Goal: Task Accomplishment & Management: Manage account settings

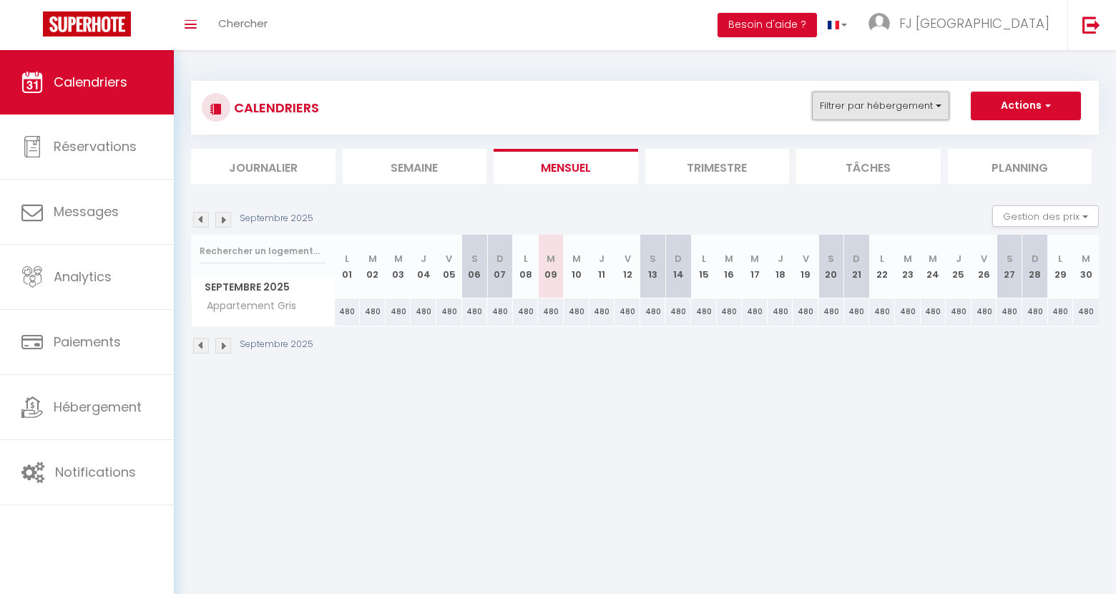
click at [940, 110] on button "Filtrer par hébergement" at bounding box center [880, 106] width 137 height 29
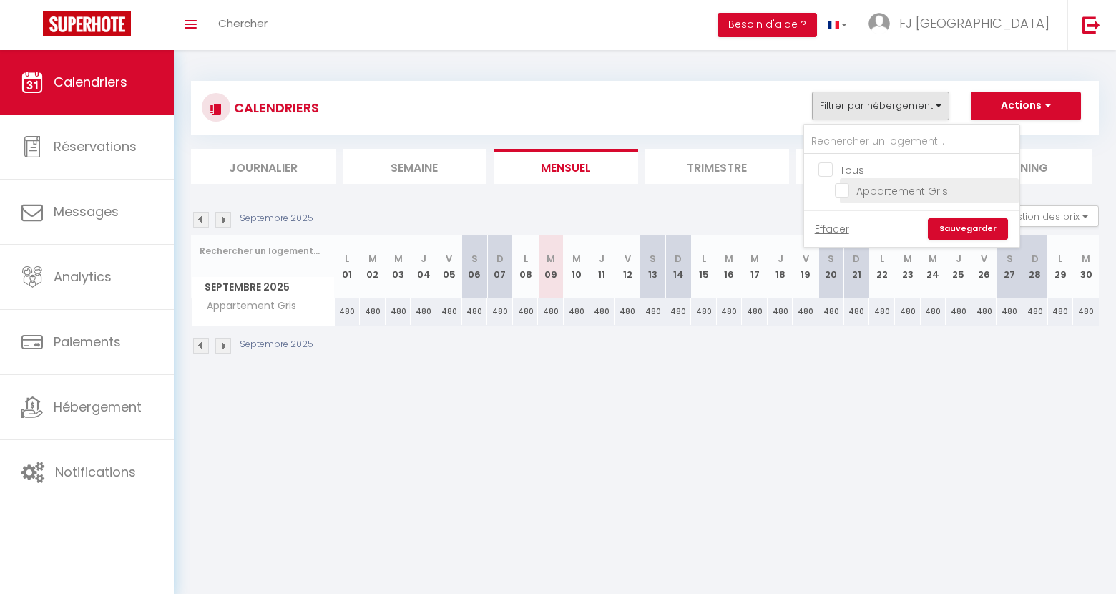
click at [907, 188] on input "Appartement Gris" at bounding box center [923, 189] width 179 height 14
checkbox input "true"
click at [1053, 351] on div "Septembre 2025" at bounding box center [644, 347] width 907 height 42
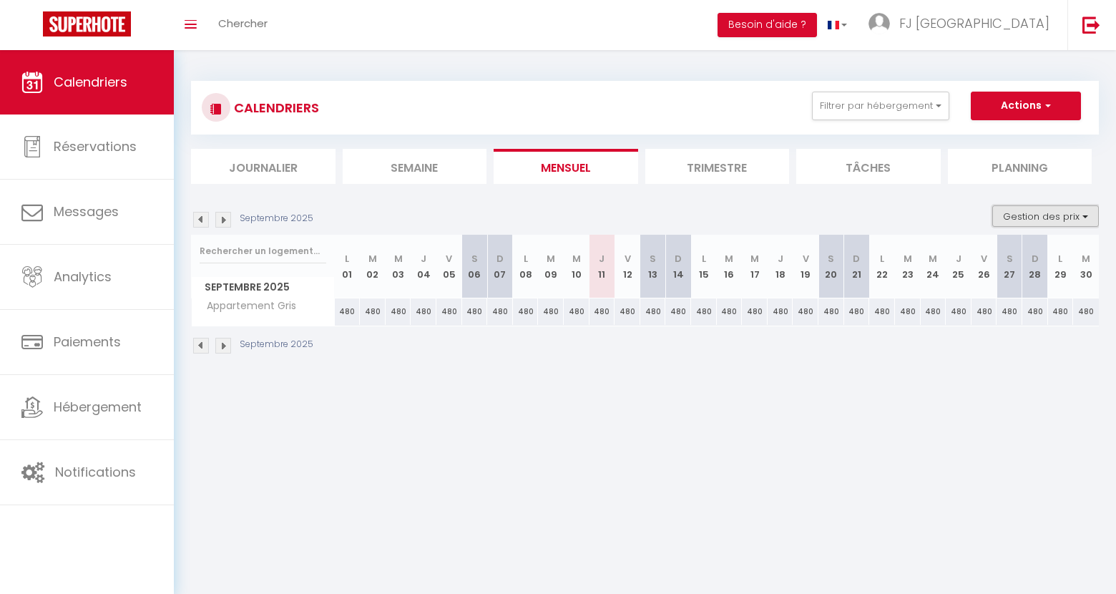
click at [1053, 217] on button "Gestion des prix" at bounding box center [1045, 215] width 107 height 21
click at [1042, 261] on input "Nb Nuits minimum" at bounding box center [1033, 260] width 129 height 14
checkbox input "true"
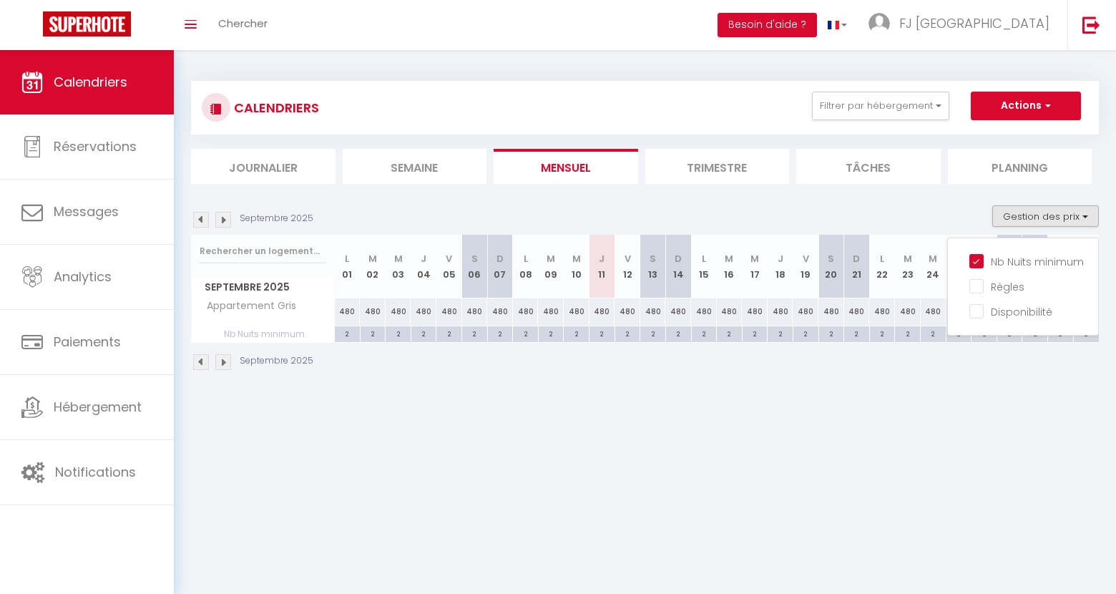
click at [962, 410] on body "🟢 Des questions ou besoin d'assistance pour la migration AirBnB? Connectez-vous…" at bounding box center [558, 347] width 1116 height 594
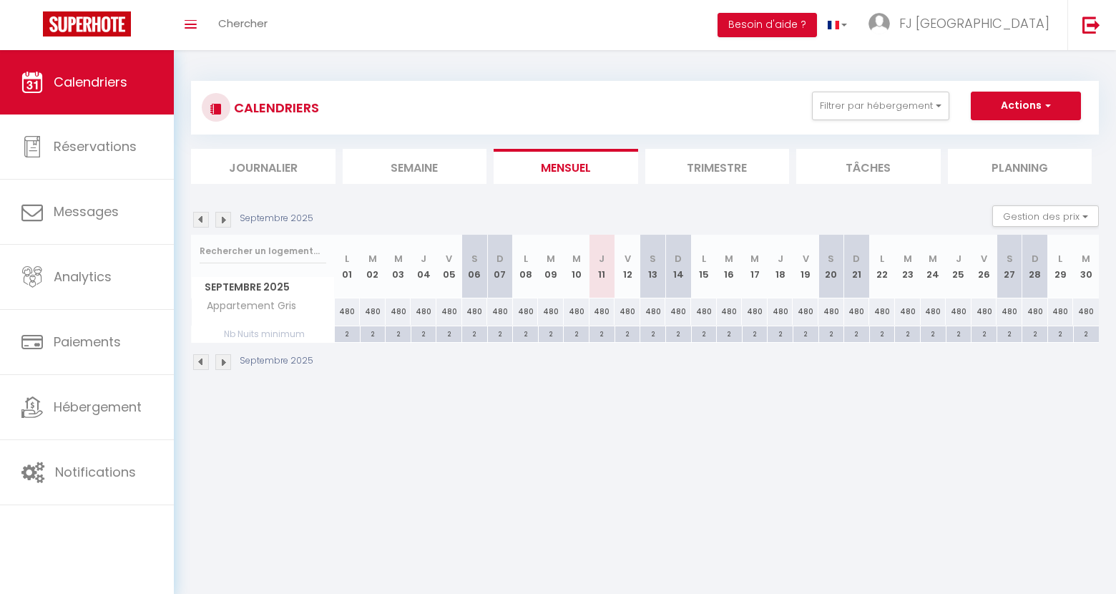
click at [631, 333] on div "2" at bounding box center [627, 333] width 25 height 14
type input "2"
type input "Ven 12 Septembre 2025"
type input "Sam 13 Septembre 2025"
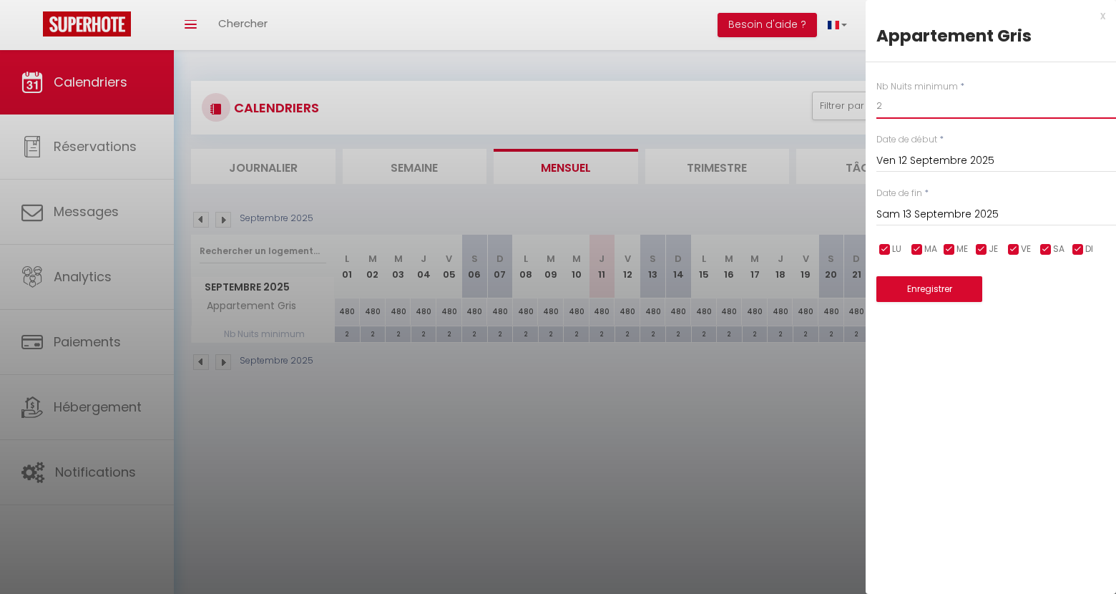
click at [898, 109] on input "2" at bounding box center [996, 106] width 240 height 26
type input "1"
click at [906, 288] on button "Enregistrer" at bounding box center [929, 289] width 106 height 26
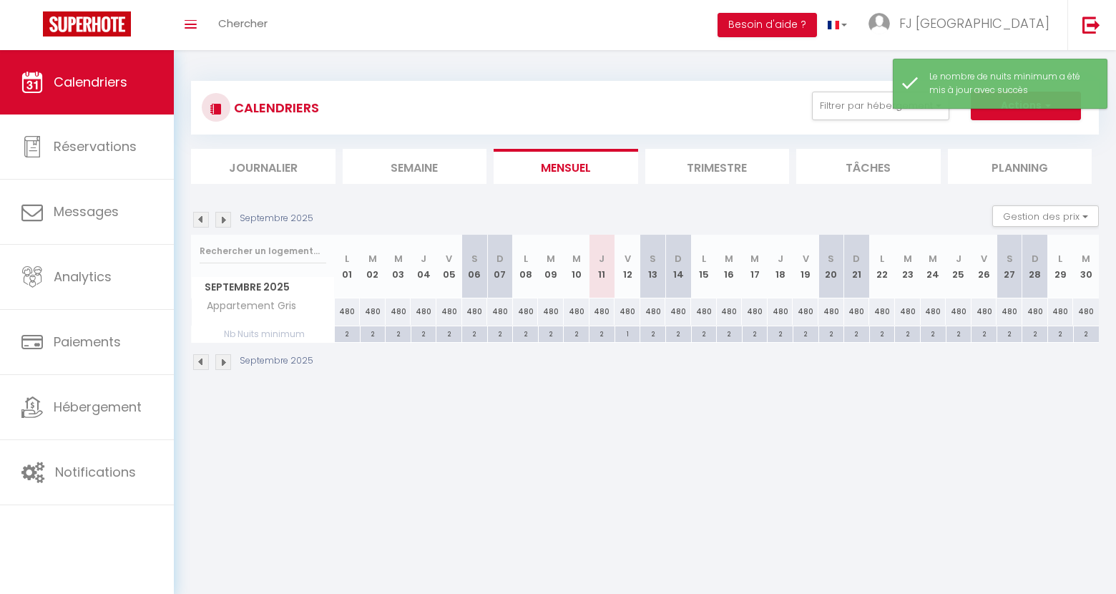
click at [625, 312] on div "480" at bounding box center [627, 311] width 26 height 26
type input "480"
type input "Ven 12 Septembre 2025"
type input "Sam 13 Septembre 2025"
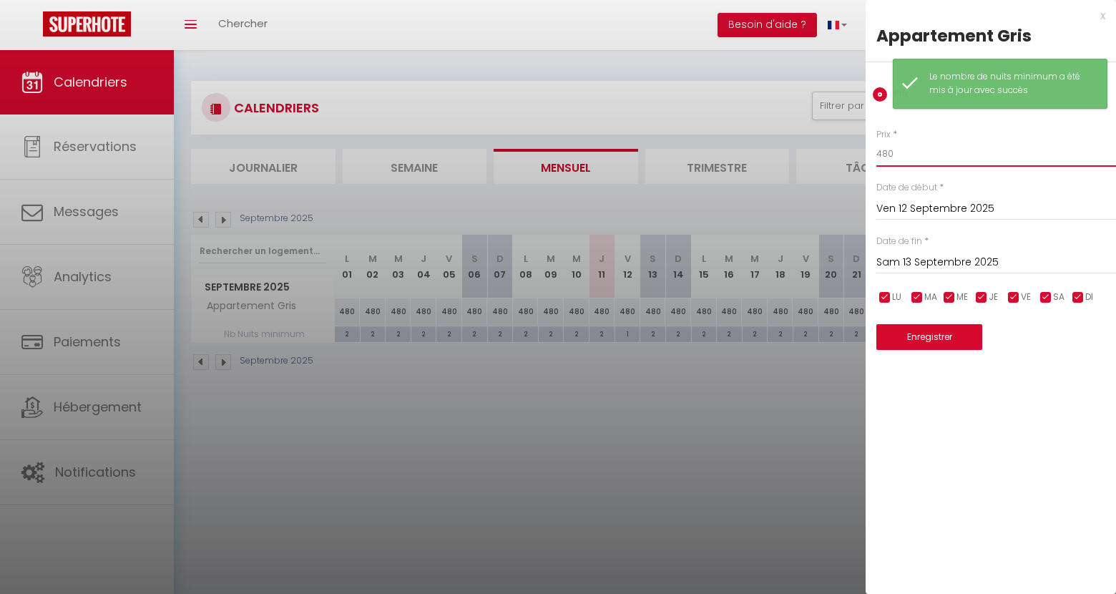
click at [908, 157] on input "480" at bounding box center [996, 154] width 240 height 26
type input "4"
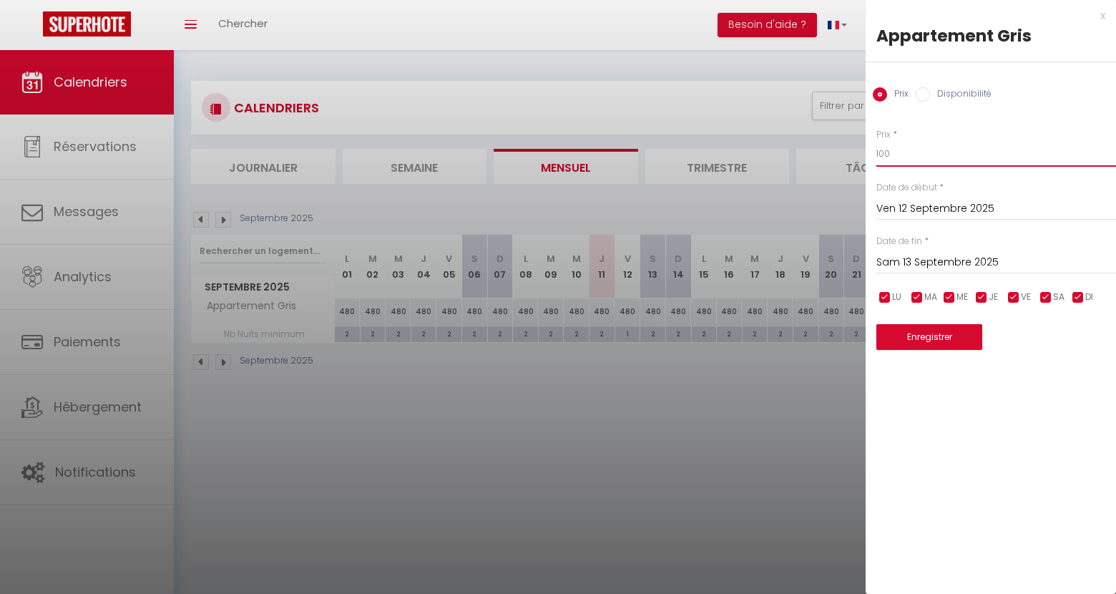
type input "100"
click at [925, 337] on button "Enregistrer" at bounding box center [929, 337] width 106 height 26
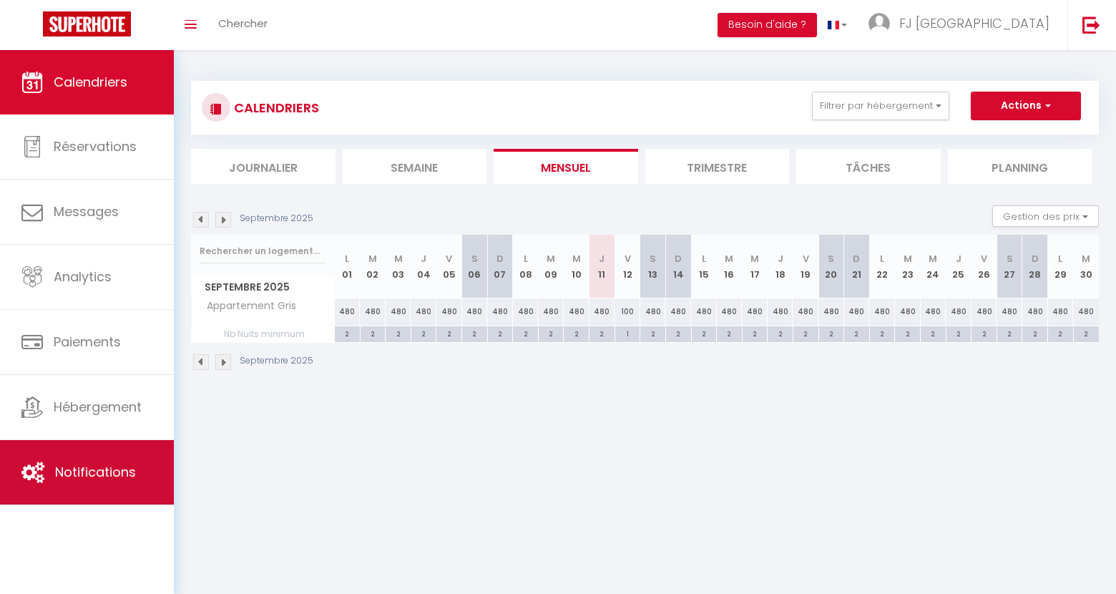
click at [89, 460] on link "Notifications" at bounding box center [87, 472] width 174 height 64
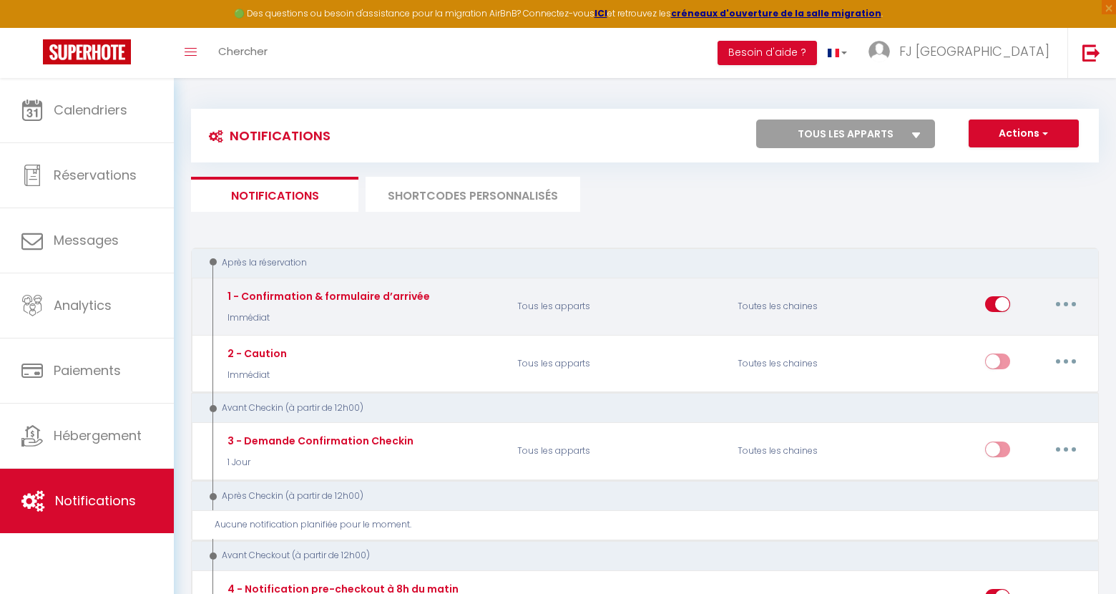
click at [1071, 298] on button "button" at bounding box center [1065, 303] width 40 height 23
click at [1013, 340] on link "Editer" at bounding box center [1028, 337] width 106 height 24
type input "1 - Confirmation & formulaire d’arrivée"
select select "Immédiat"
select select "if_booking_is_paid"
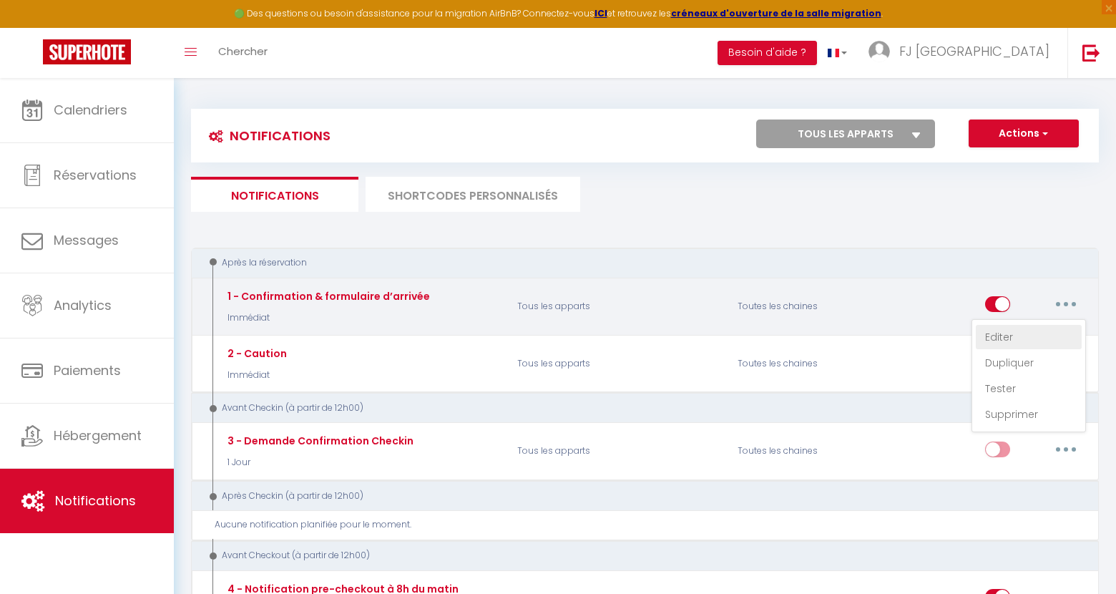
checkbox input "true"
checkbox input "false"
radio input "true"
type input "Merci de confirmer votre réservation - [BOOKING:ID] - [GUEST:FIRST_NAME] [GUEST…"
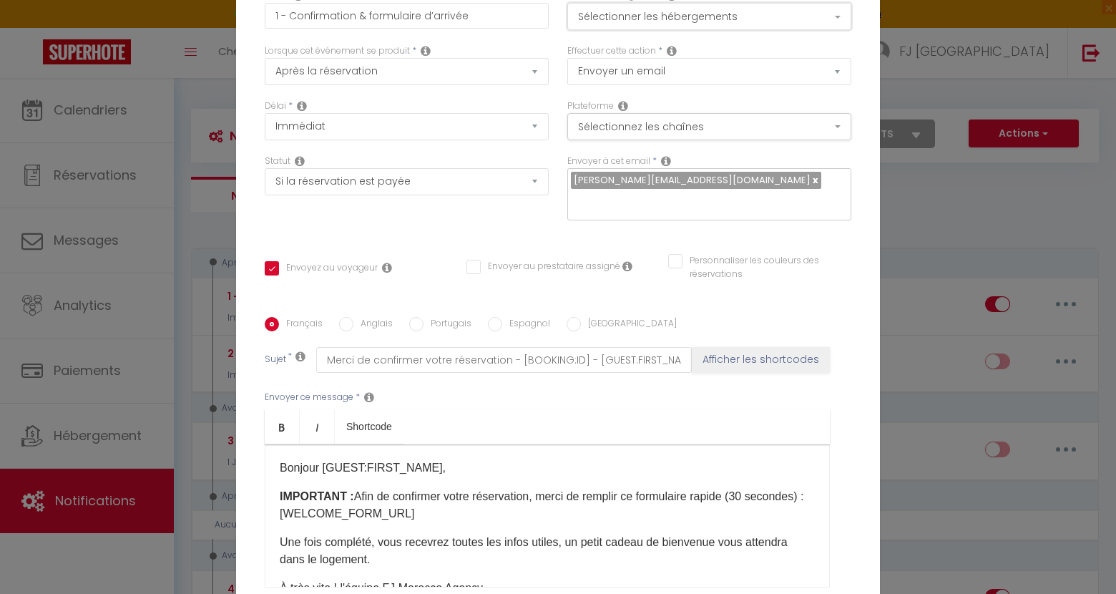
click at [701, 29] on button "Sélectionner les hébergements" at bounding box center [709, 16] width 284 height 27
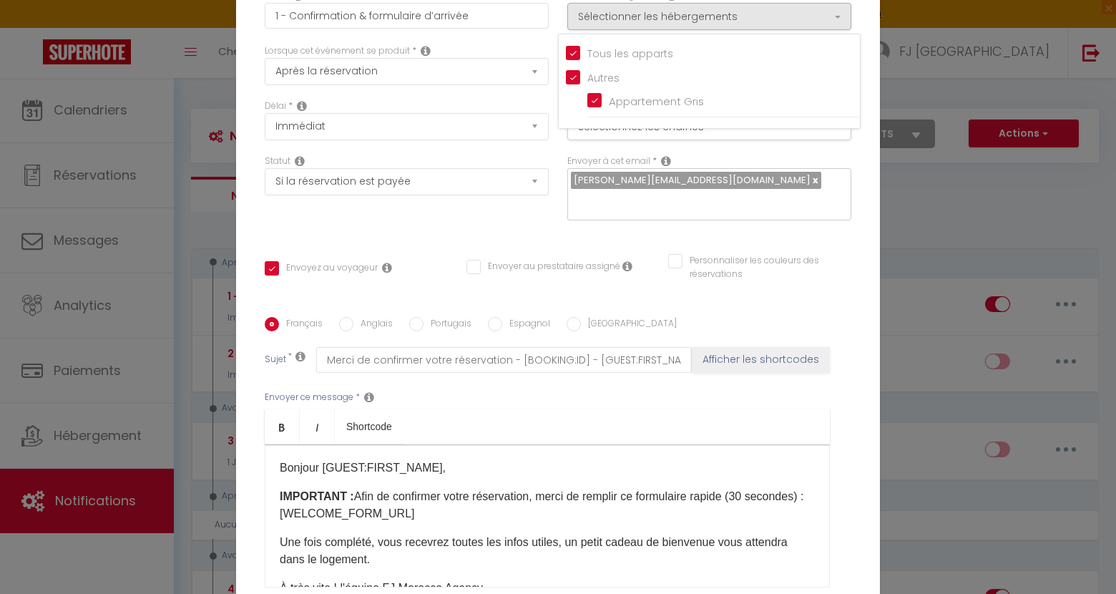
click at [963, 205] on div "Modifier la notification × Titre * 1 - Confirmation & formulaire d’arrivée Pour…" at bounding box center [558, 297] width 1116 height 594
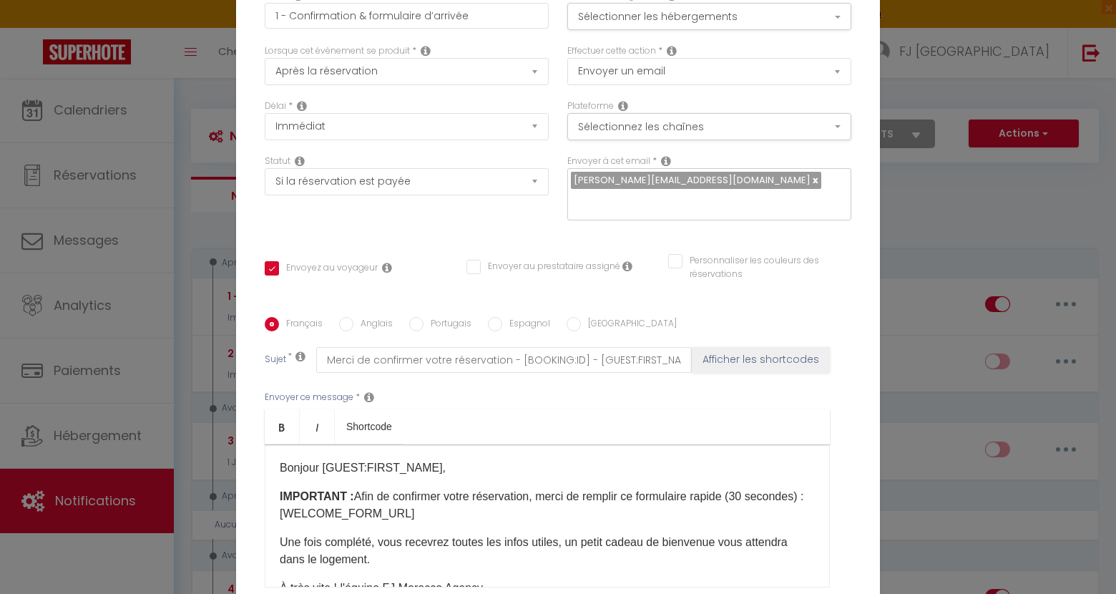
click at [947, 320] on div "Modifier la notification × Titre * 1 - Confirmation & formulaire d’arrivée Pour…" at bounding box center [558, 297] width 1116 height 594
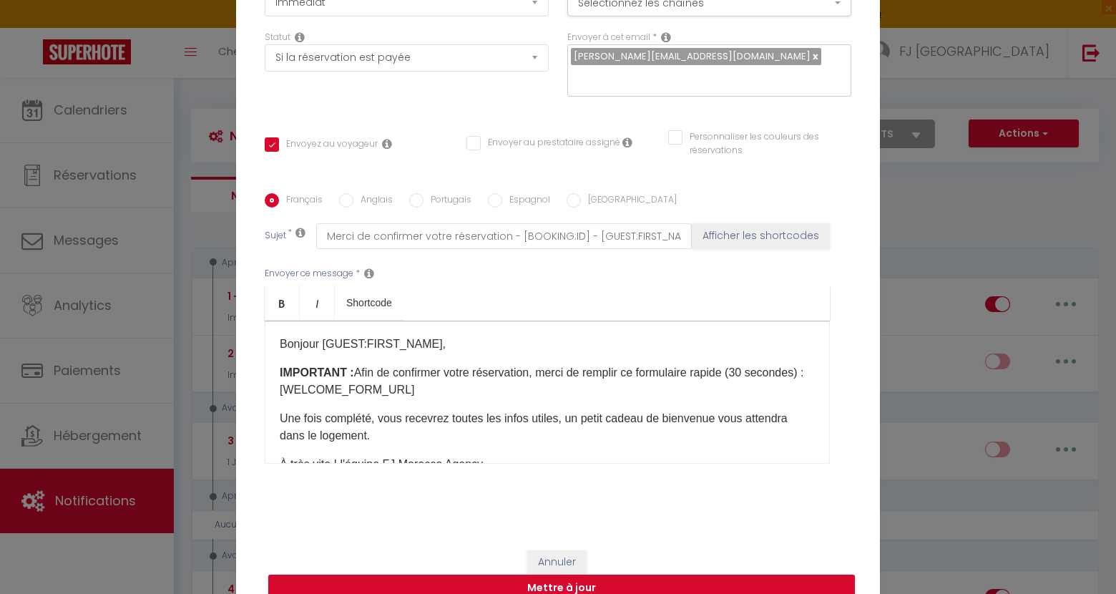
scroll to position [136, 0]
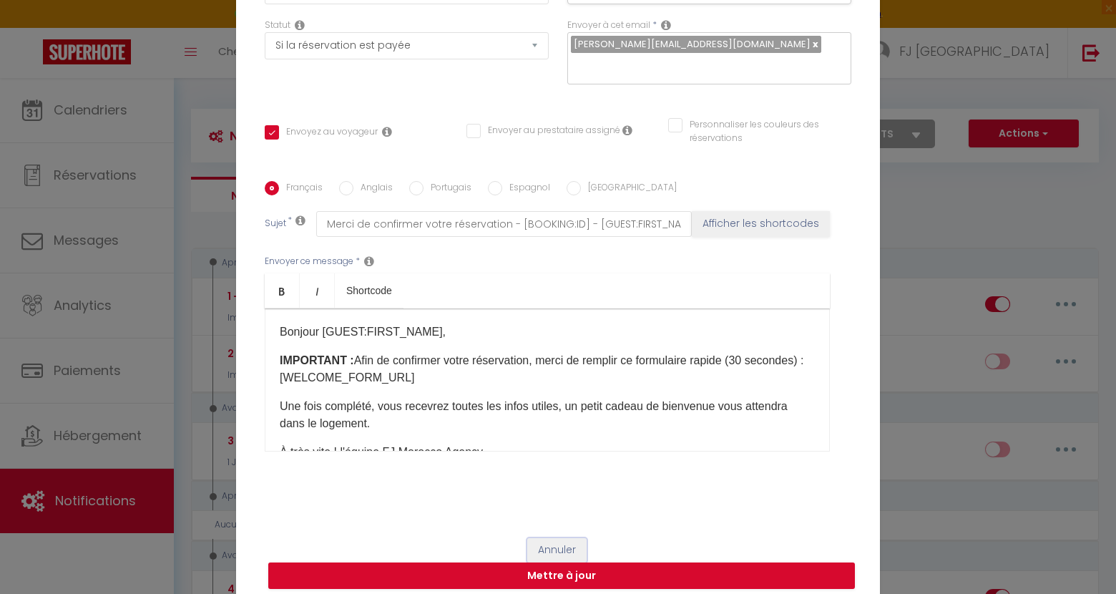
click at [552, 538] on button "Annuler" at bounding box center [556, 550] width 59 height 24
checkbox input "true"
checkbox input "false"
radio input "true"
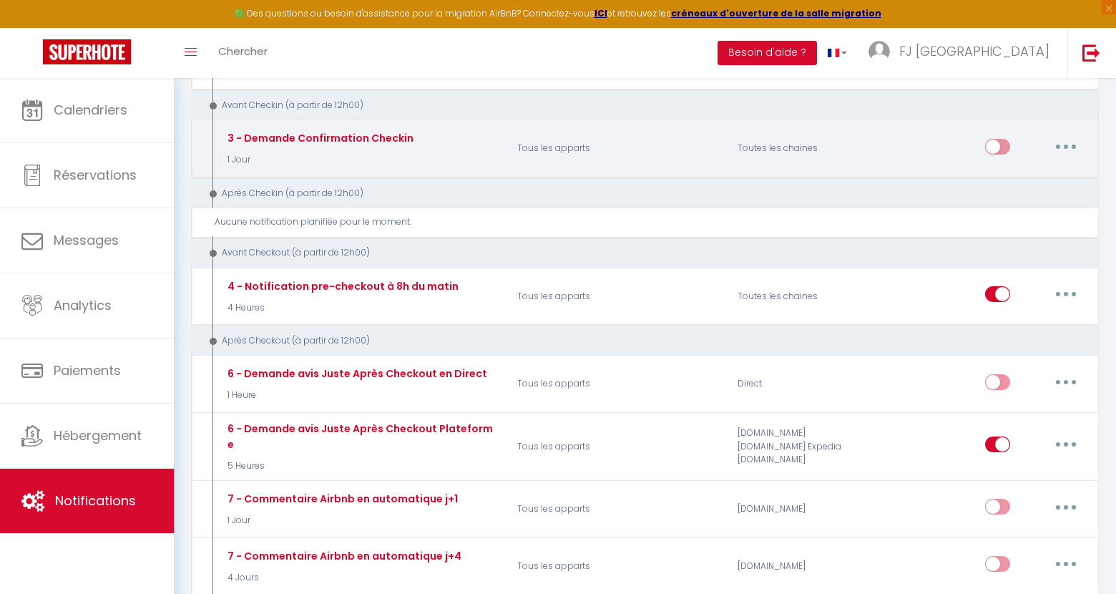
scroll to position [303, 0]
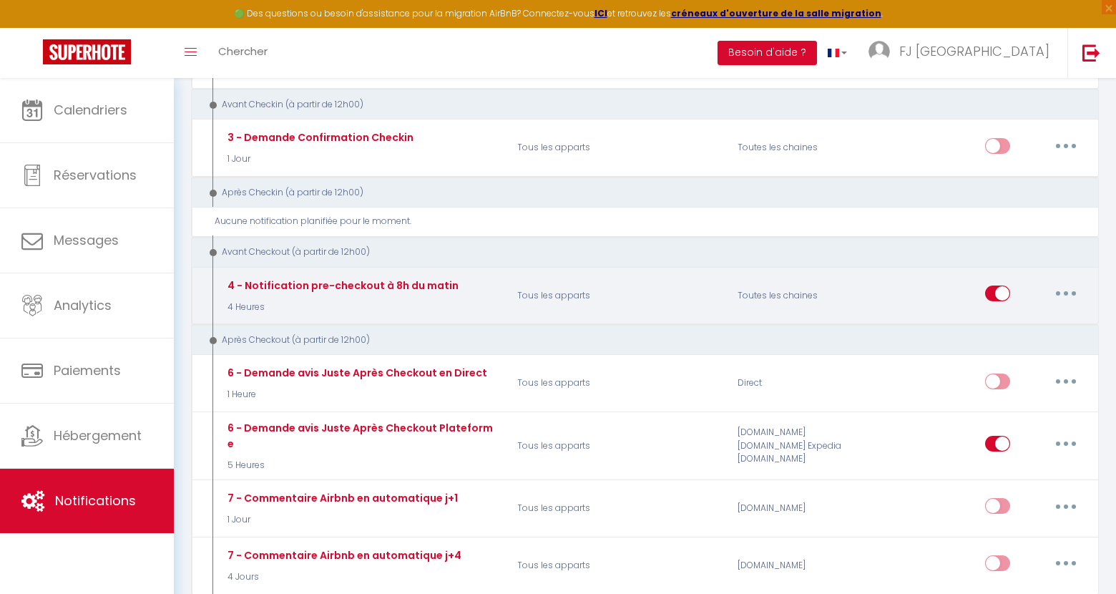
click at [1073, 293] on button "button" at bounding box center [1065, 293] width 40 height 23
click at [1014, 324] on link "Editer" at bounding box center [1028, 326] width 106 height 24
type input "4 - Notification pre-checkout à 8h du matin"
select select "4"
select select "4 Heures"
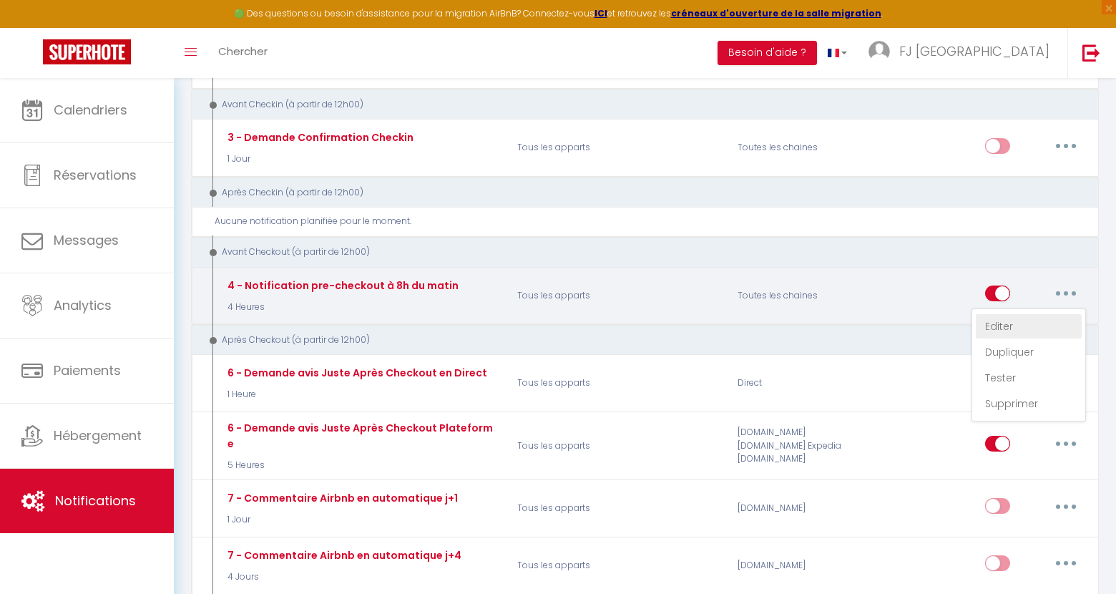
checkbox input "true"
checkbox input "false"
type input "Procédure pour votre départ."
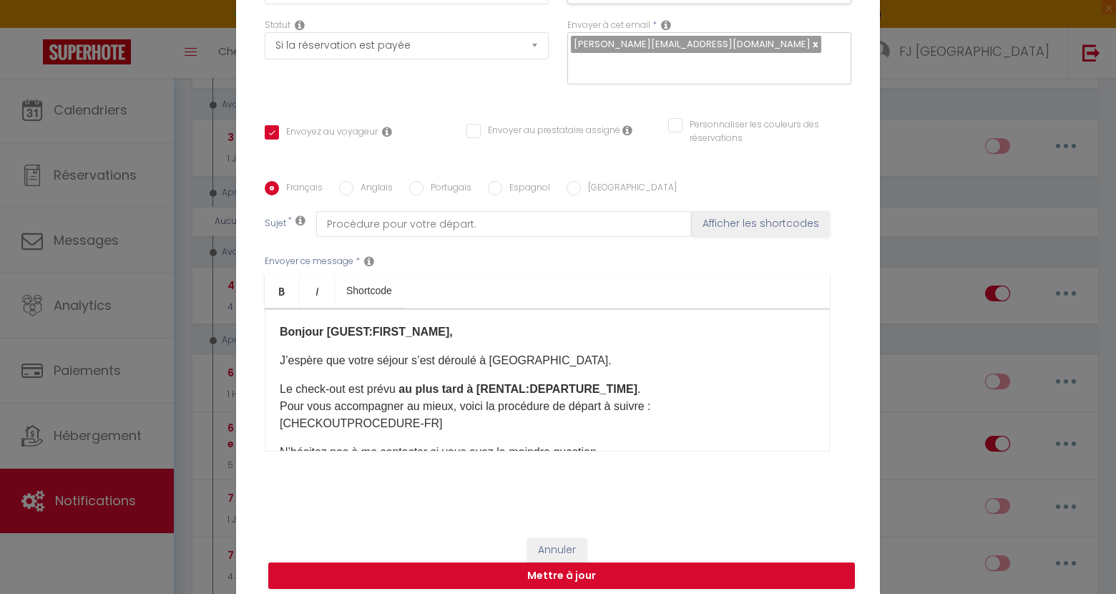
scroll to position [0, 0]
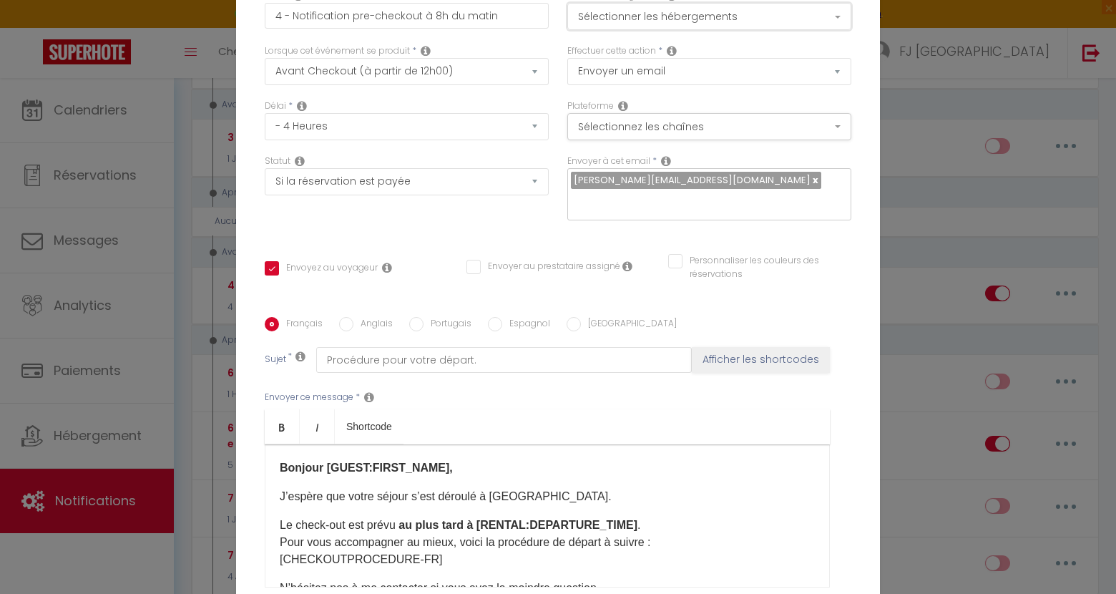
click at [704, 6] on button "Sélectionner les hébergements" at bounding box center [709, 16] width 284 height 27
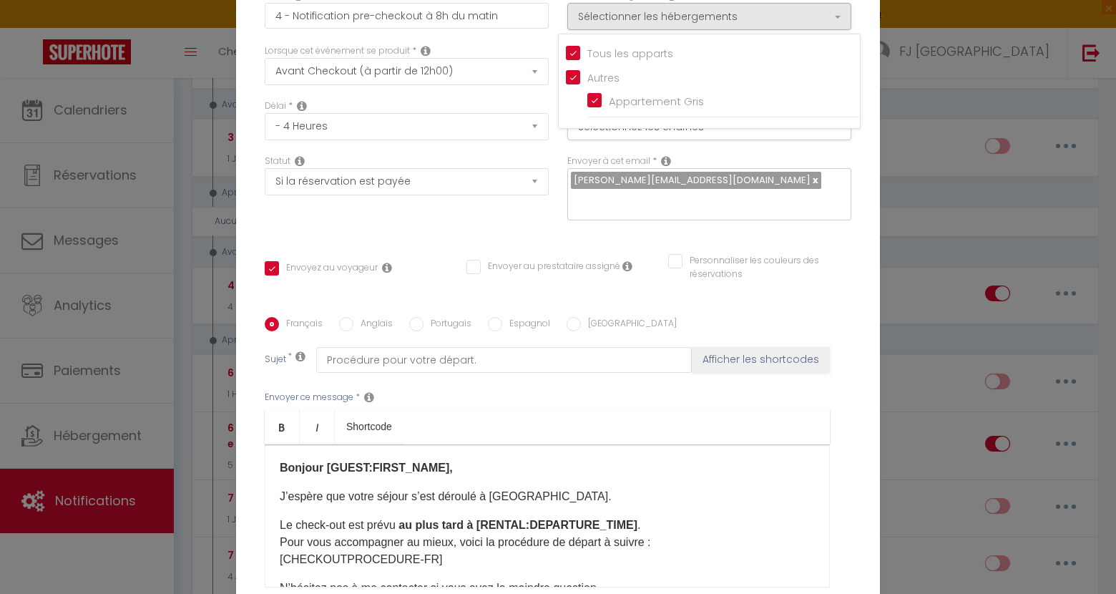
click at [960, 187] on div "Modifier la notification × Titre * 4 - Notification pre-checkout à 8h du matin …" at bounding box center [558, 297] width 1116 height 594
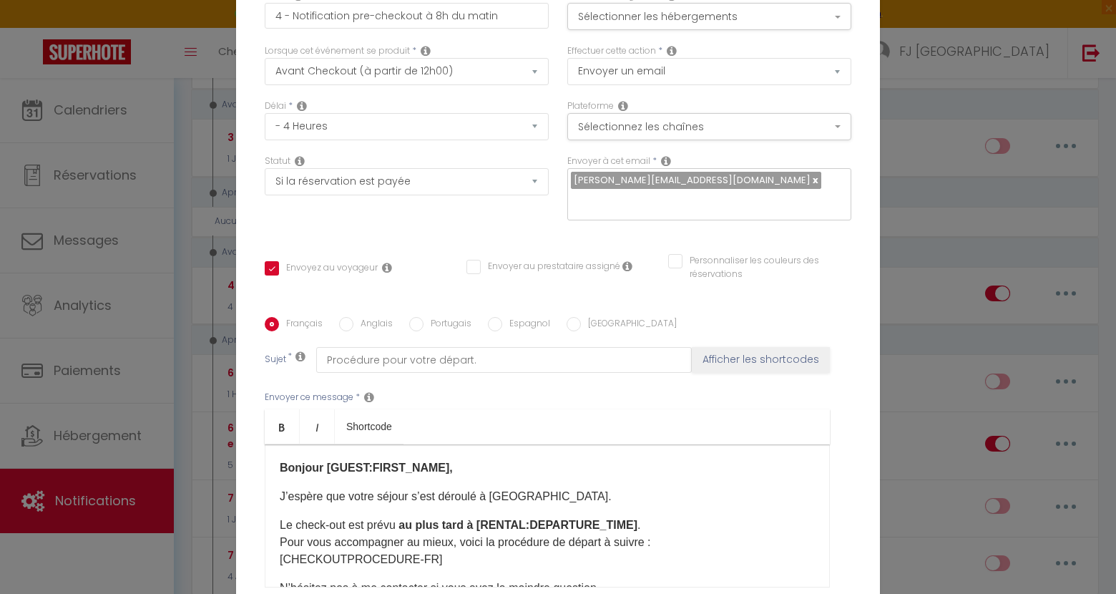
scroll to position [146, 0]
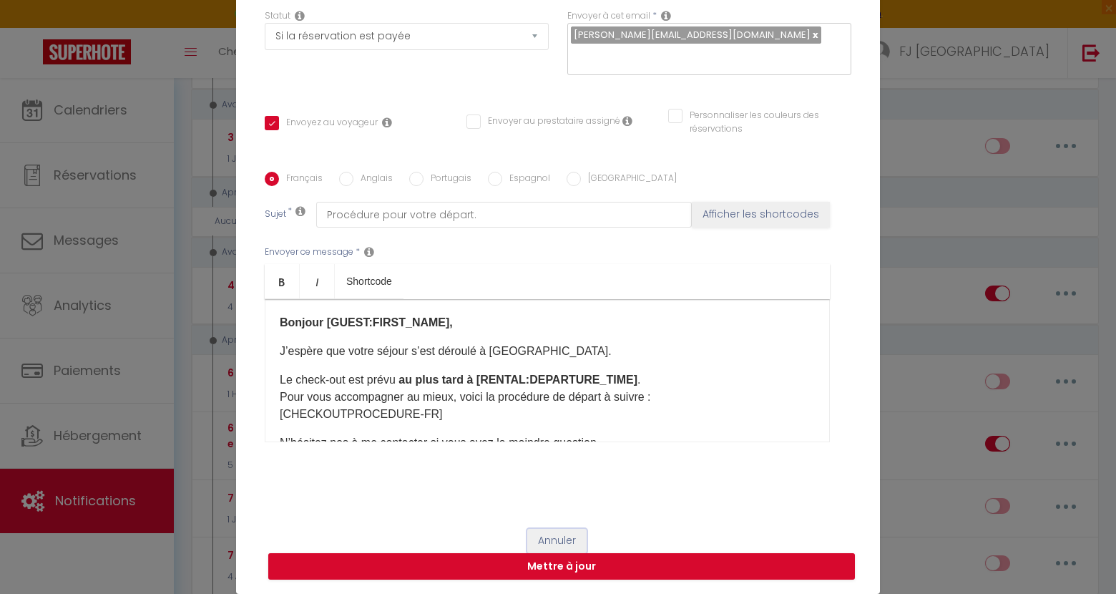
click at [556, 534] on button "Annuler" at bounding box center [556, 540] width 59 height 24
type input "4 - Notification pre-checkout à 8h du matin"
checkbox input "true"
checkbox input "false"
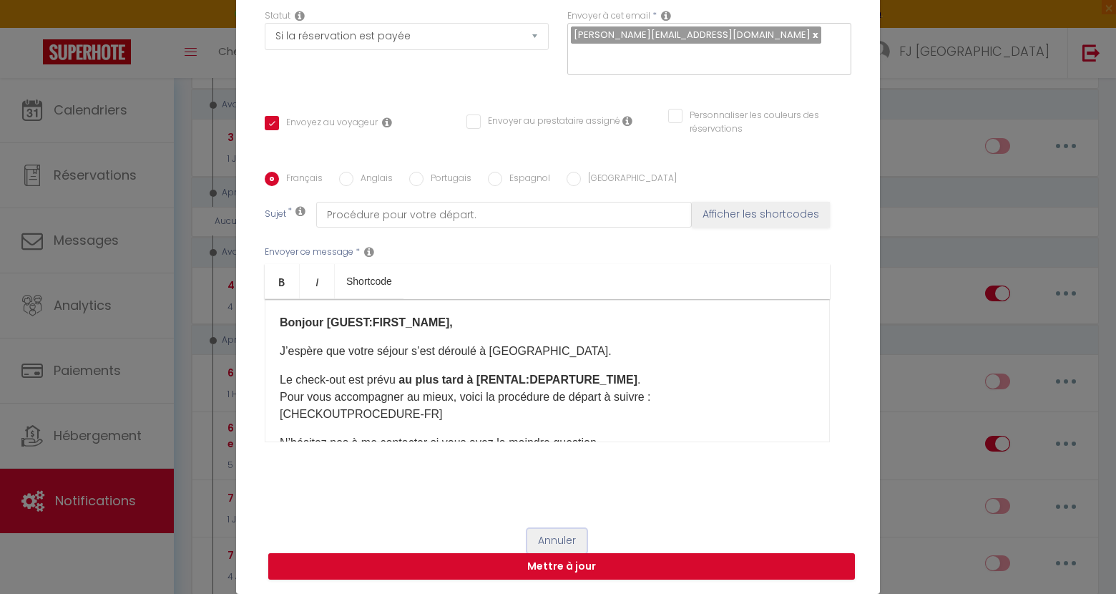
radio input "true"
type input "Procédure pour votre départ."
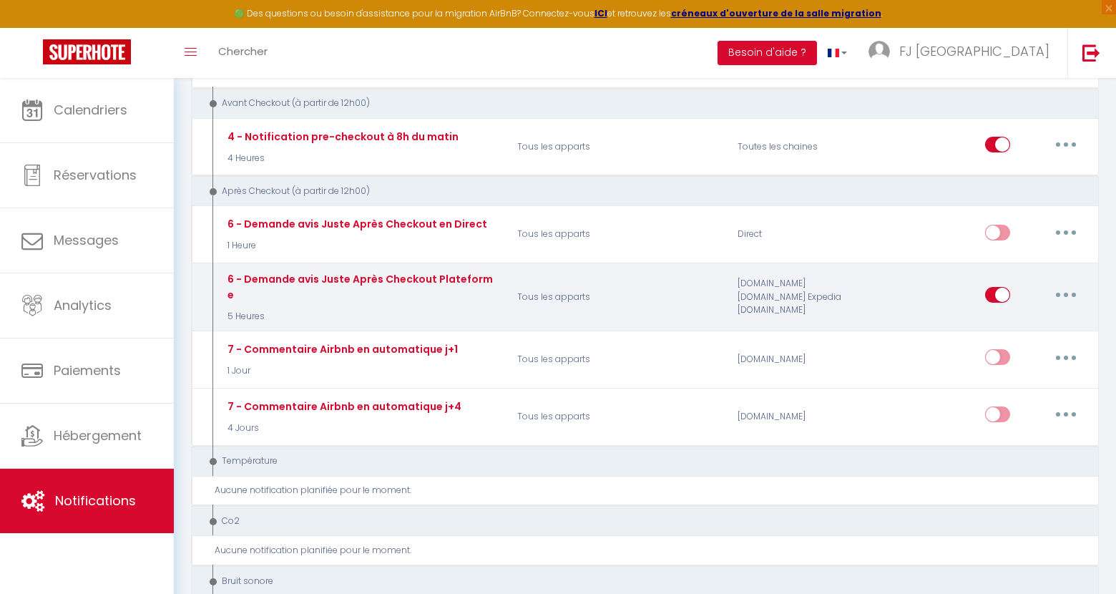
scroll to position [465, 0]
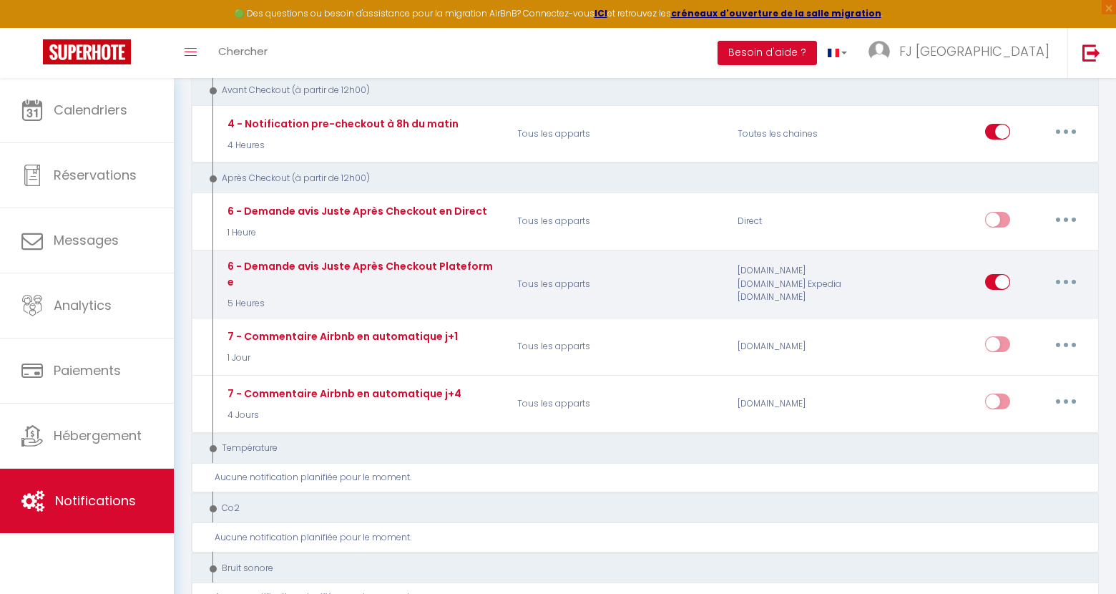
click at [1070, 277] on button "button" at bounding box center [1065, 281] width 40 height 23
click at [1008, 310] on link "Editer" at bounding box center [1028, 314] width 106 height 24
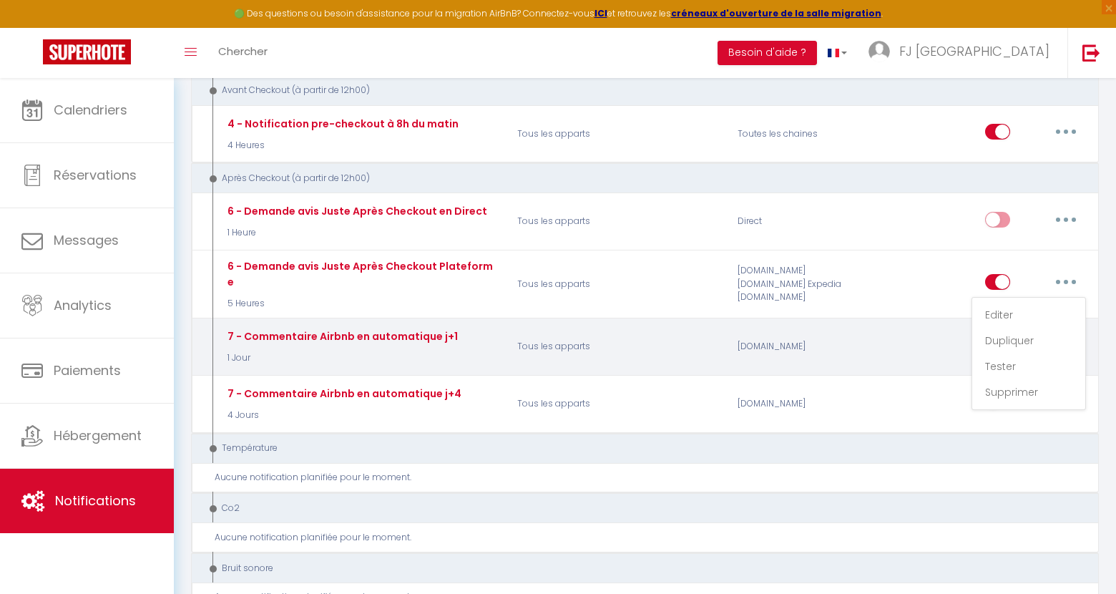
type input "6 - Demande avis Juste Après Checkout Plateforme"
select select "5 Heures"
checkbox input "true"
checkbox input "false"
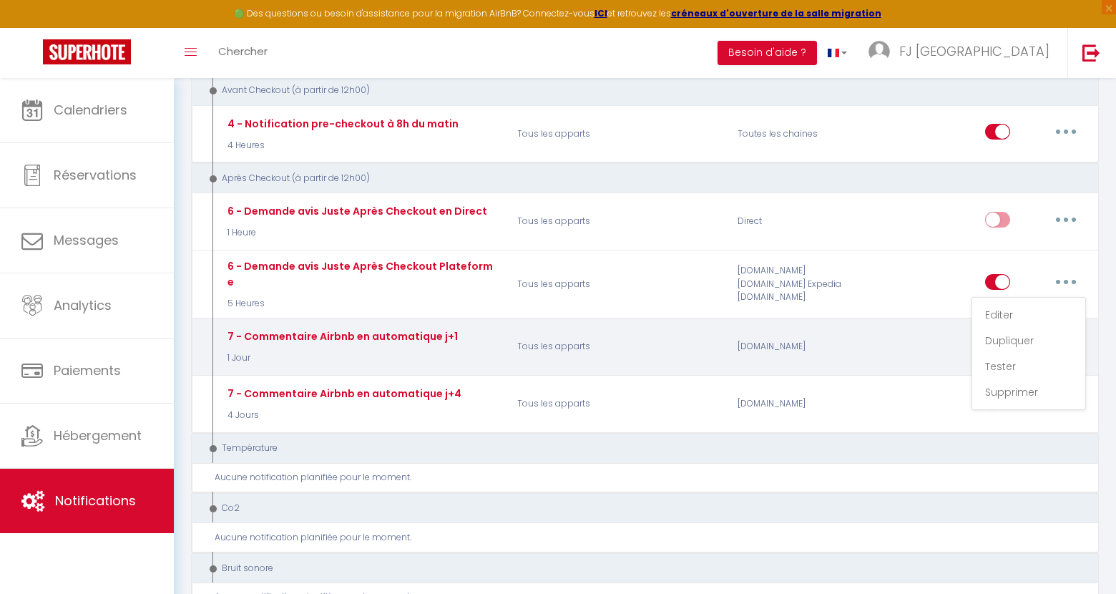
type input "[GUEST:FIRST_NAME], voici un cadeau pour vous avant de quitter [RENTAL:CITY]"
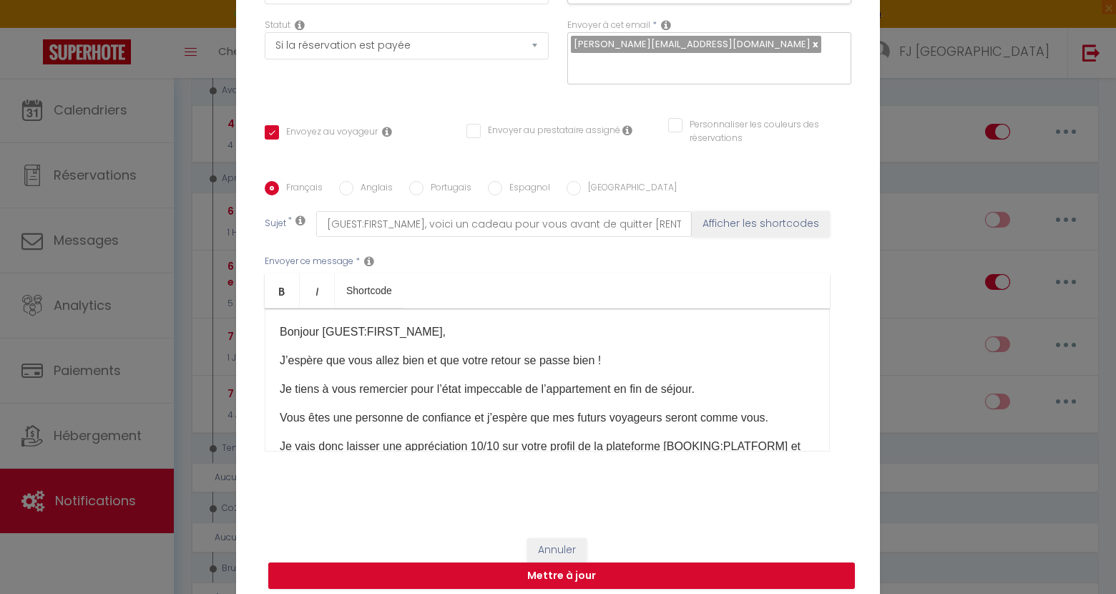
scroll to position [0, 0]
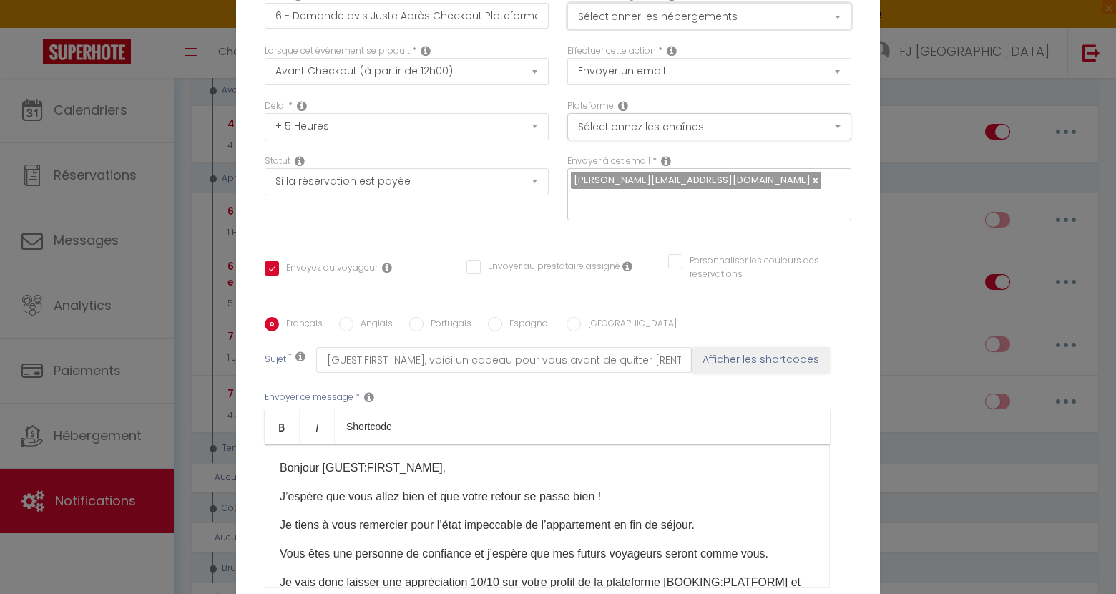
click at [720, 16] on button "Sélectionner les hébergements" at bounding box center [709, 16] width 284 height 27
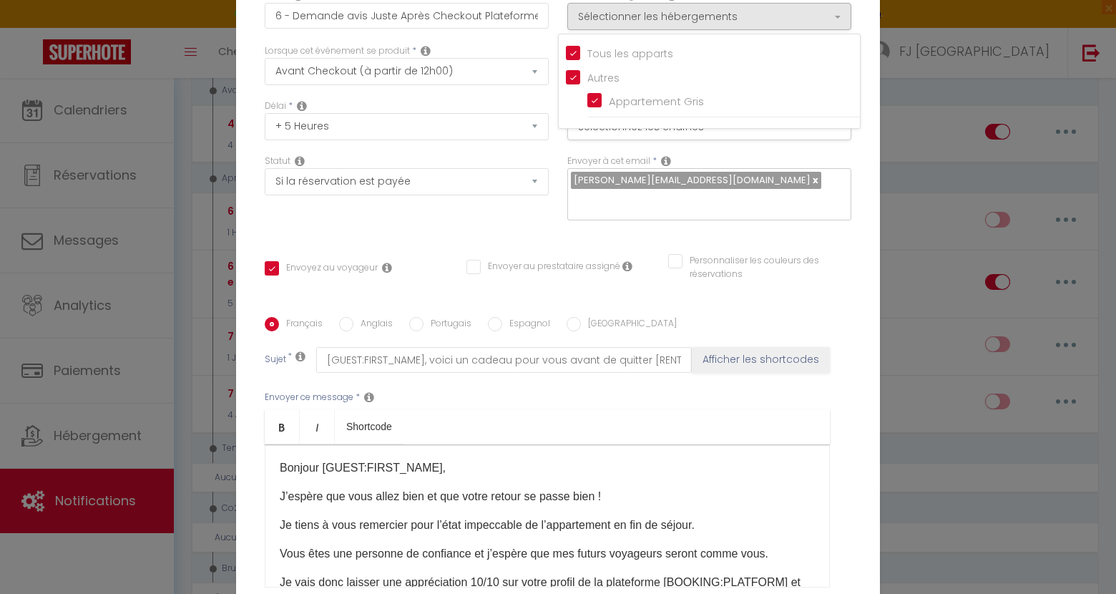
click at [897, 162] on div "Modifier la notification × Titre * 6 - Demande avis Juste Après Checkout Platef…" at bounding box center [558, 297] width 1116 height 594
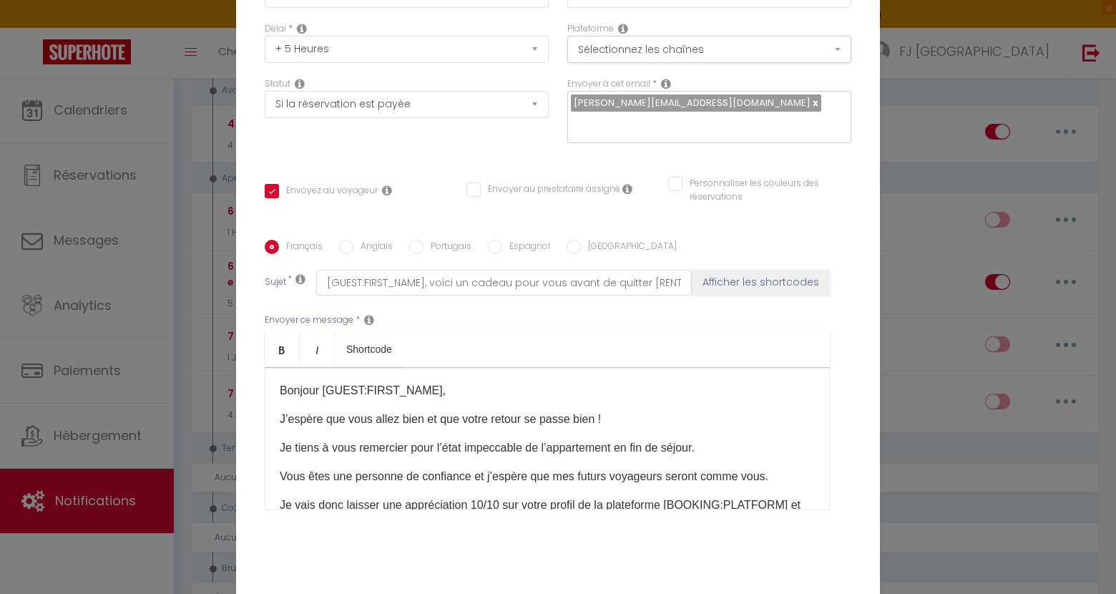
scroll to position [136, 0]
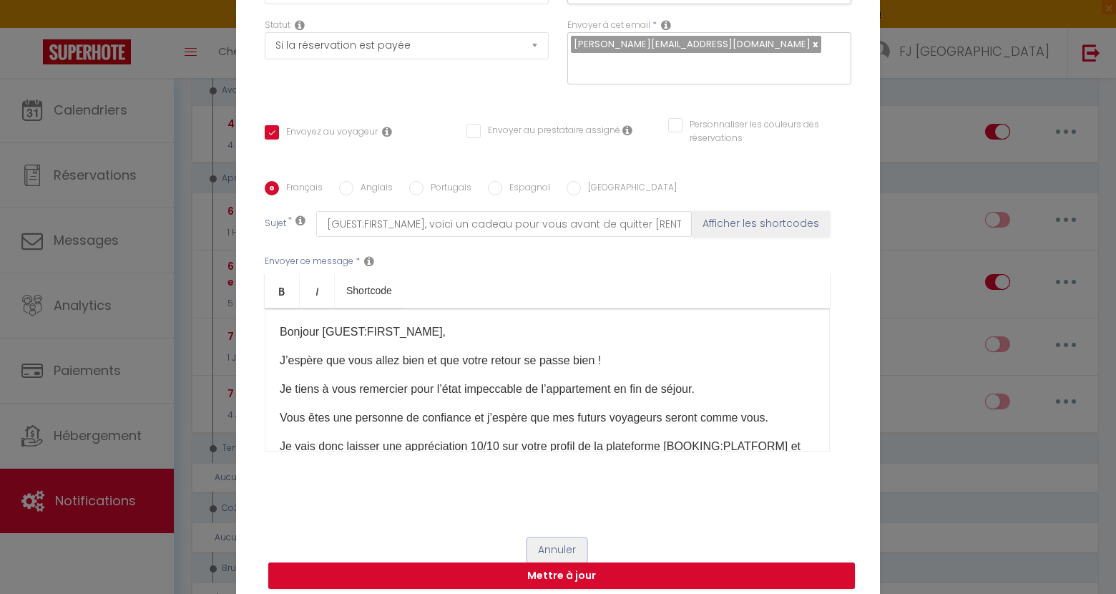
click at [546, 545] on button "Annuler" at bounding box center [556, 550] width 59 height 24
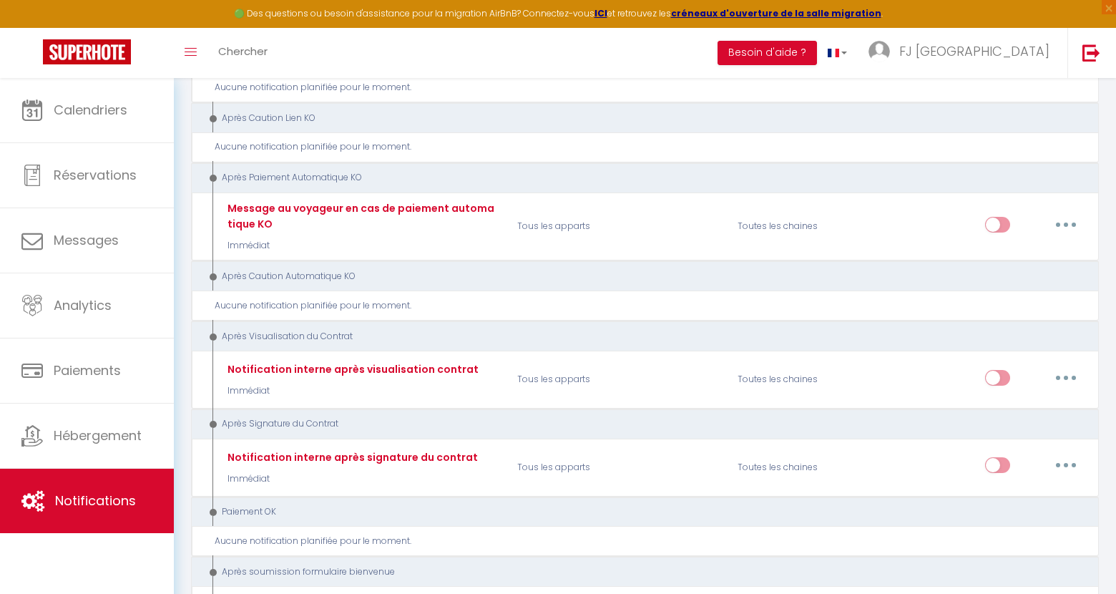
scroll to position [1239, 0]
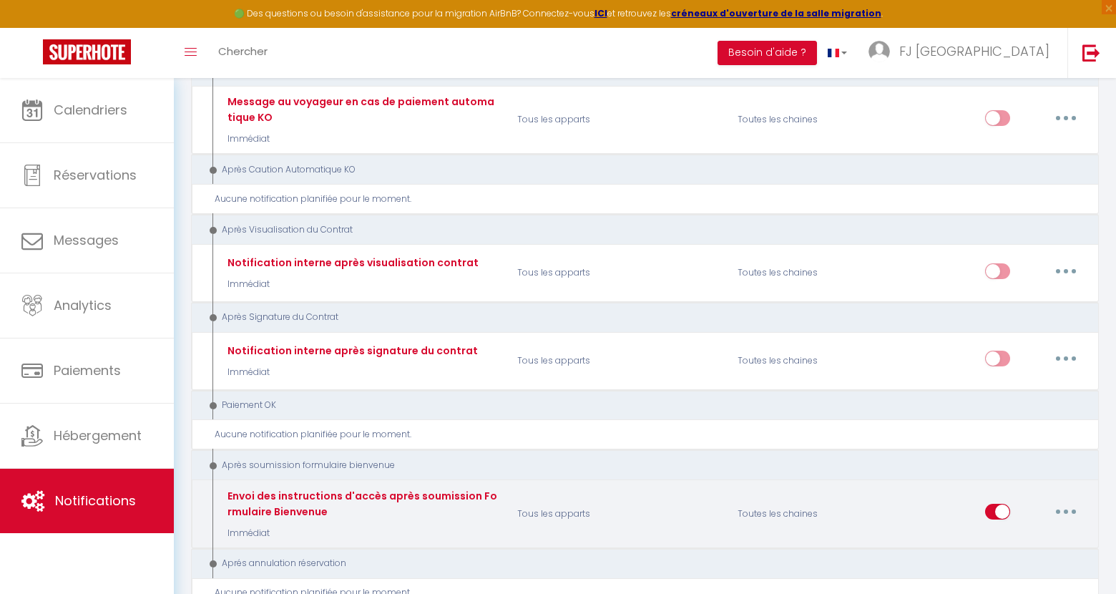
click at [1060, 500] on button "button" at bounding box center [1065, 511] width 40 height 23
click at [1008, 532] on link "Editer" at bounding box center [1028, 544] width 106 height 24
type input "Envoi des instructions d'accès après soumission Formulaire Bienvenue"
select select "17"
select select "Immédiat"
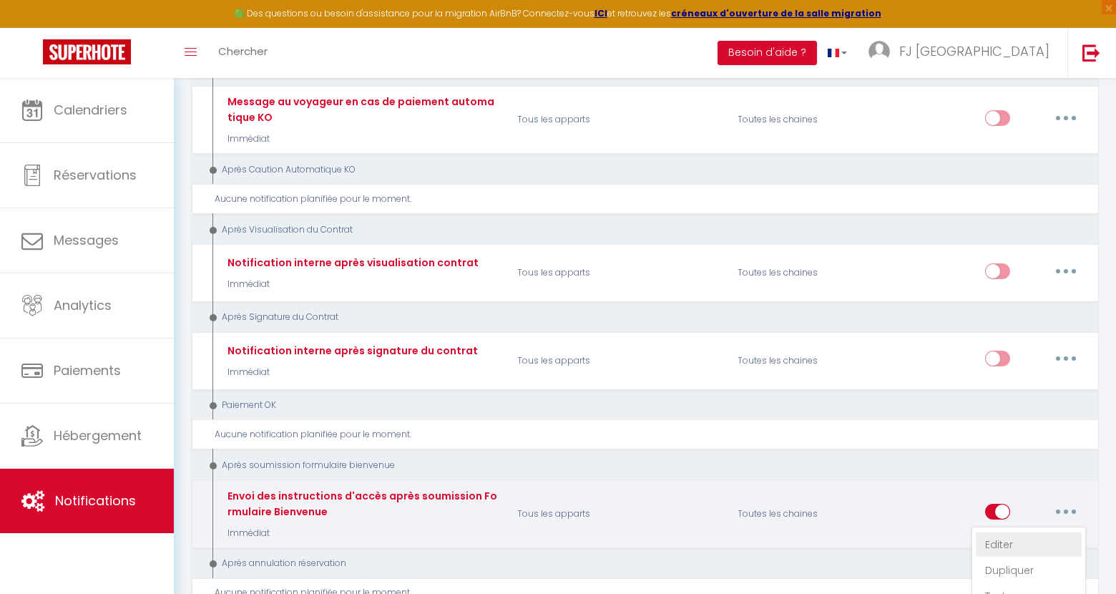
checkbox input "true"
checkbox input "false"
type input "Confirmation de votre réservation - [BOOKING:ID] - [GUEST:FIRST_NAME] [GUEST:LA…"
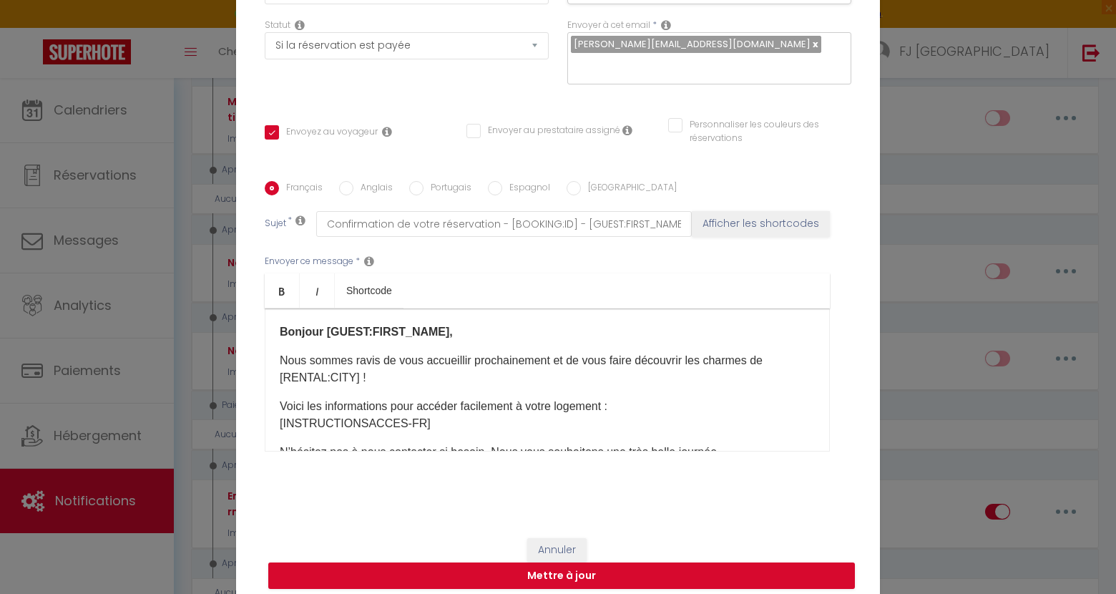
scroll to position [0, 0]
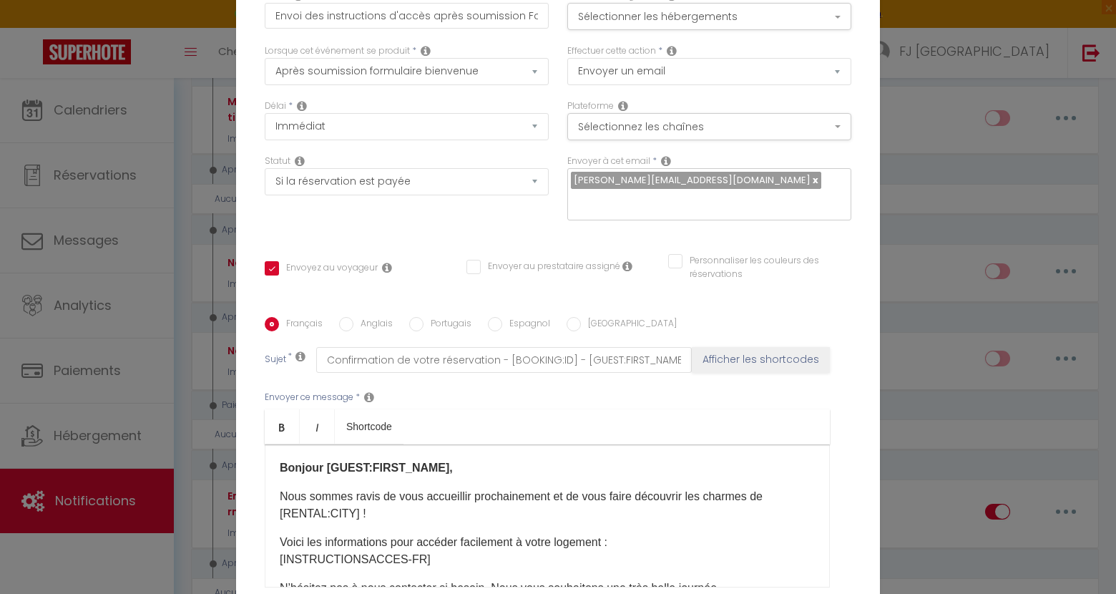
click at [810, 182] on link at bounding box center [814, 180] width 8 height 14
checkbox input "true"
checkbox input "false"
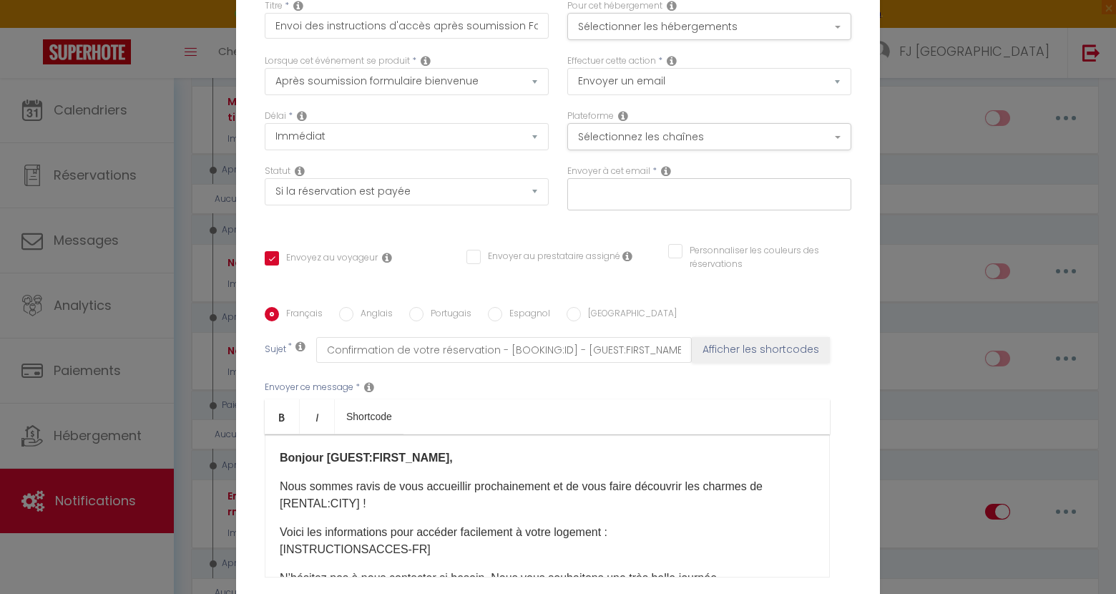
click at [678, 196] on input "text" at bounding box center [706, 191] width 270 height 19
type input "[PERSON_NAME][EMAIL_ADDRESS][DOMAIN_NAME]"
checkbox input "true"
checkbox input "false"
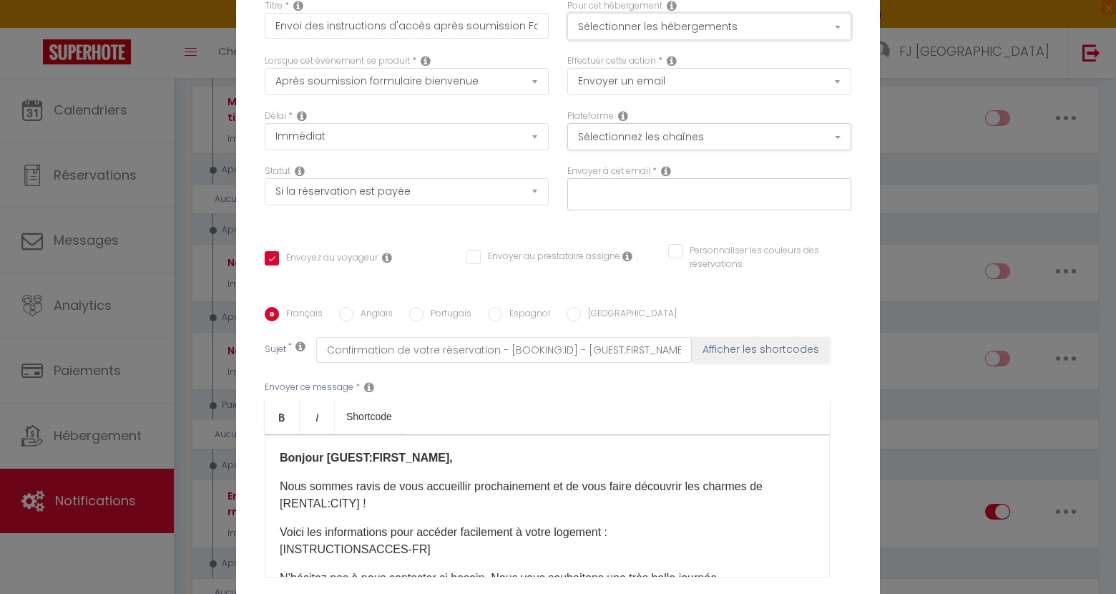
click at [706, 19] on button "Sélectionner les hébergements" at bounding box center [709, 26] width 284 height 27
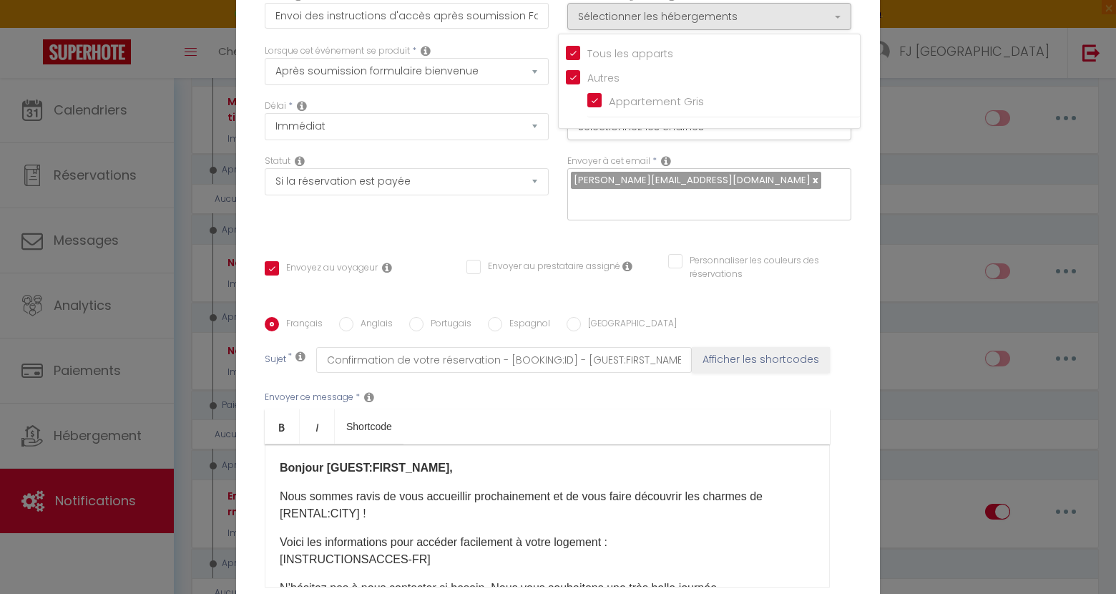
click at [760, 280] on div "Personnaliser les couleurs des réservations" at bounding box center [760, 274] width 202 height 41
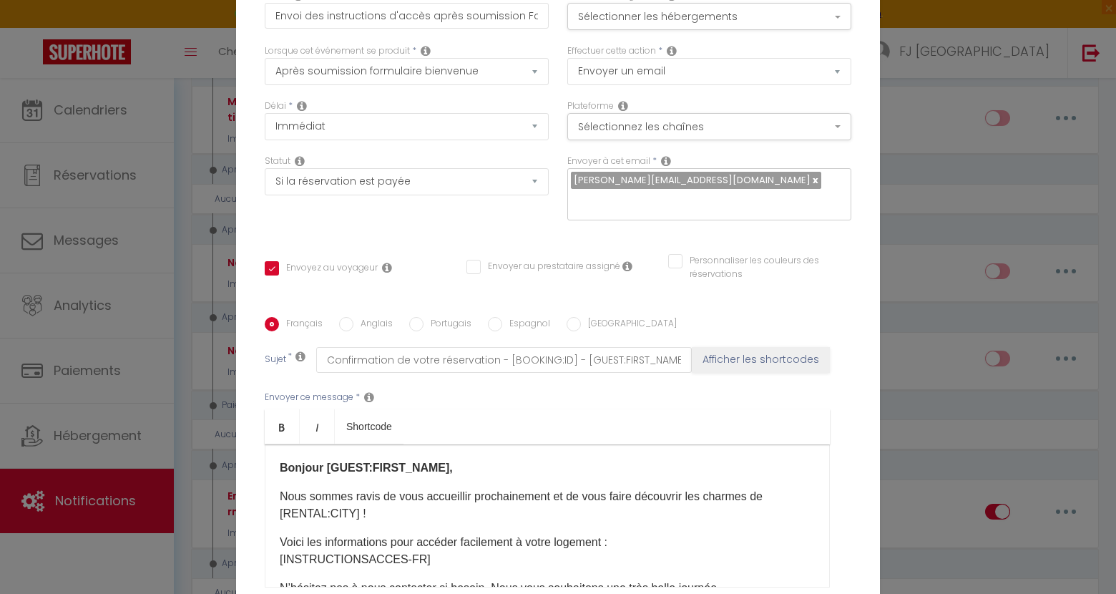
scroll to position [136, 0]
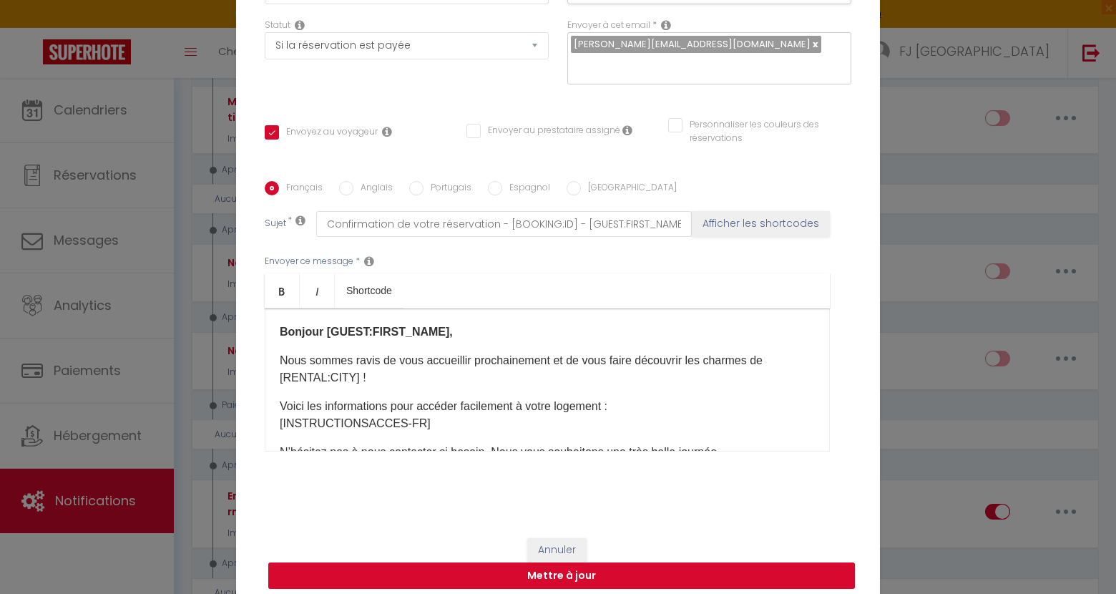
click at [546, 570] on button "Mettre à jour" at bounding box center [561, 575] width 586 height 27
checkbox input "true"
checkbox input "false"
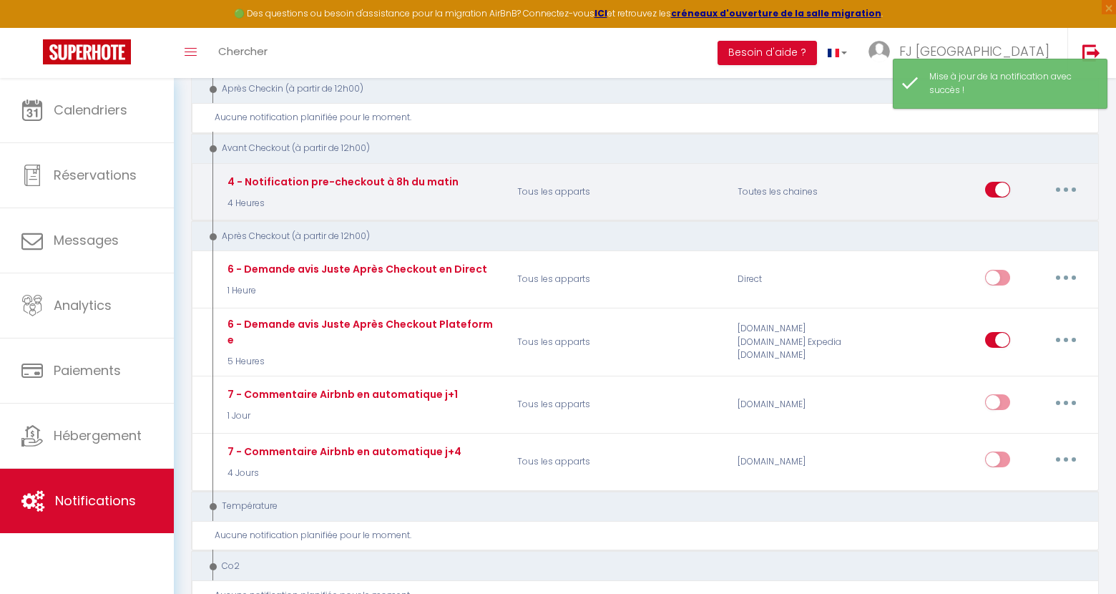
scroll to position [253, 0]
